Goal: Task Accomplishment & Management: Manage account settings

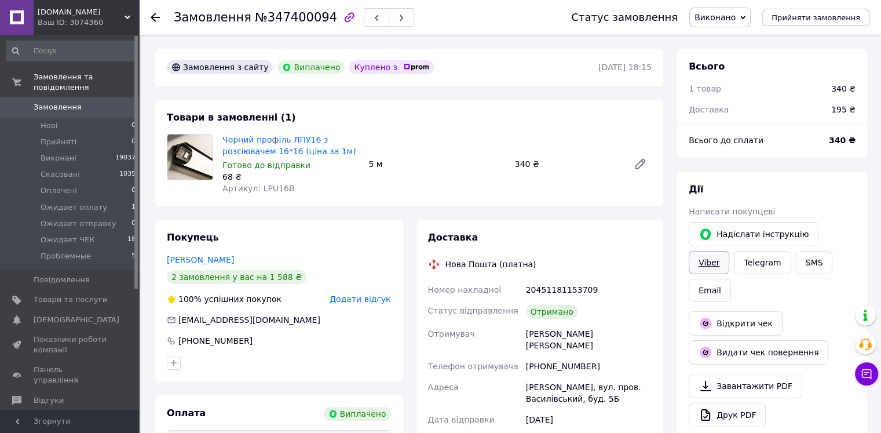
click at [729, 251] on link "Viber" at bounding box center [709, 262] width 41 height 23
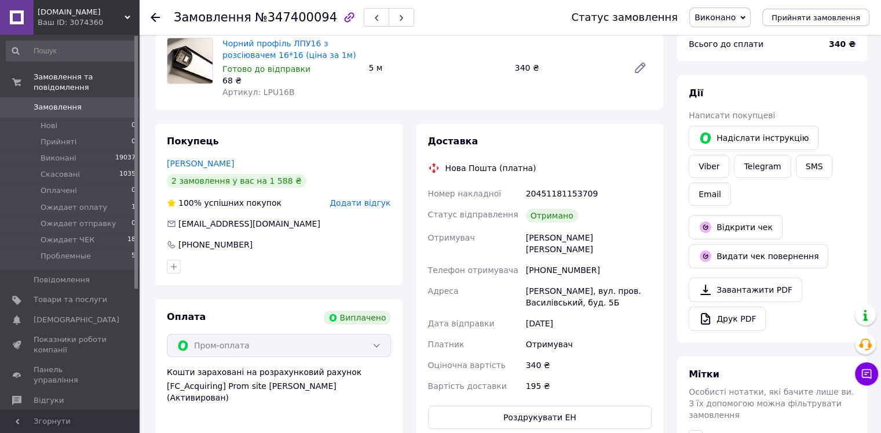
scroll to position [38, 0]
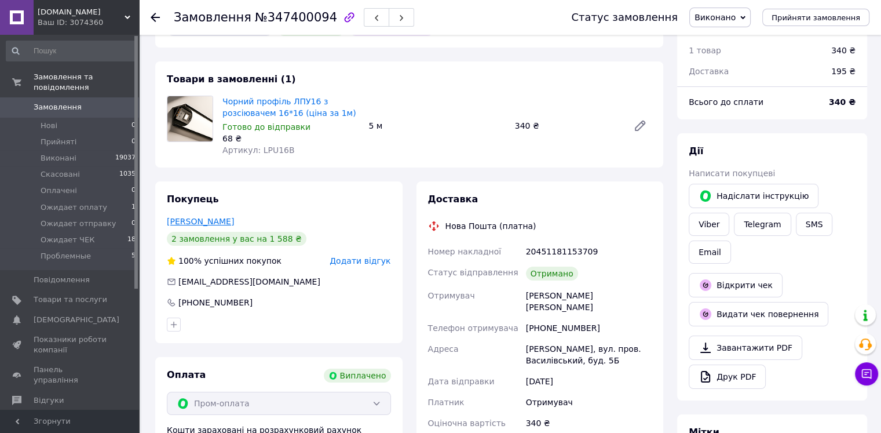
click at [183, 221] on link "Іванов Євген" at bounding box center [200, 221] width 67 height 9
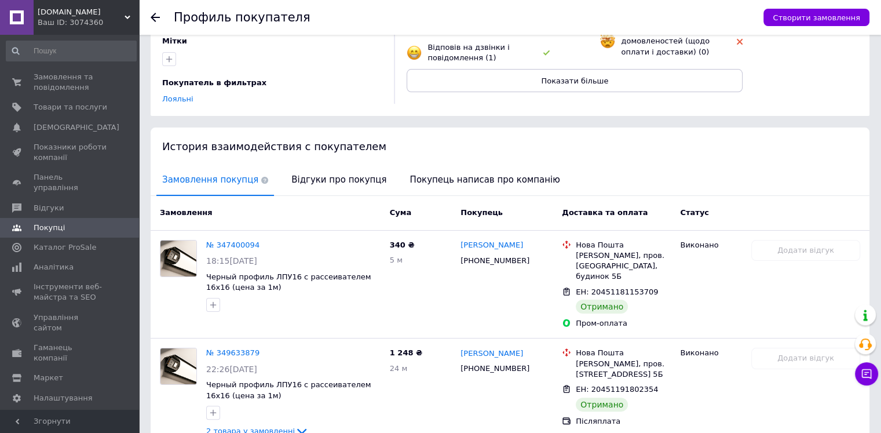
scroll to position [185, 0]
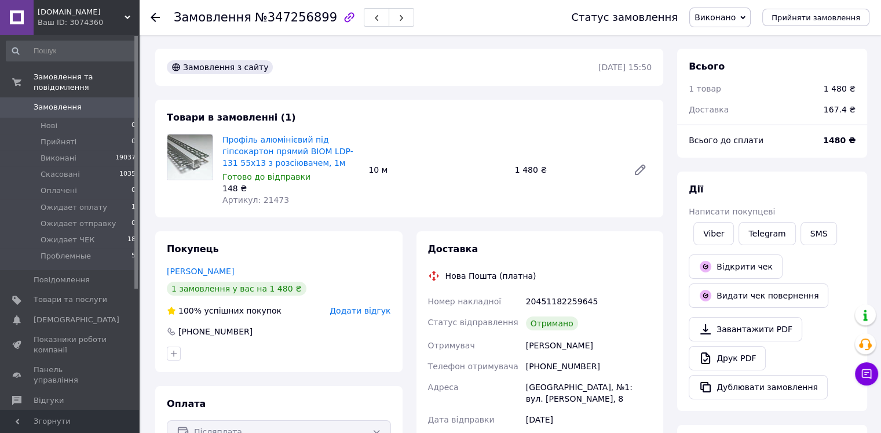
click at [270, 198] on span "Артикул: 21473" at bounding box center [255, 199] width 67 height 9
copy span "21473"
click at [641, 169] on icon at bounding box center [640, 169] width 9 height 9
